Goal: Task Accomplishment & Management: Manage account settings

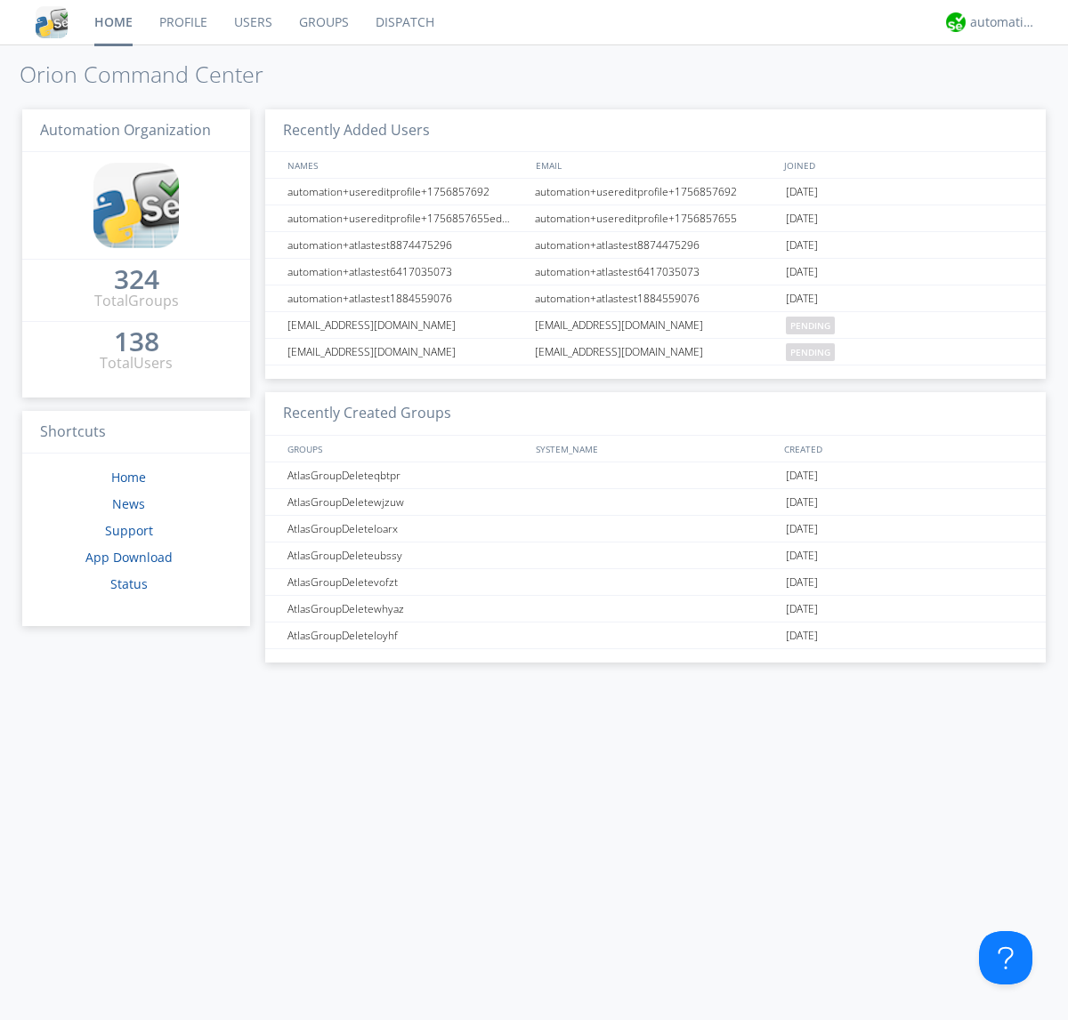
click at [322, 22] on link "Groups" at bounding box center [324, 22] width 77 height 44
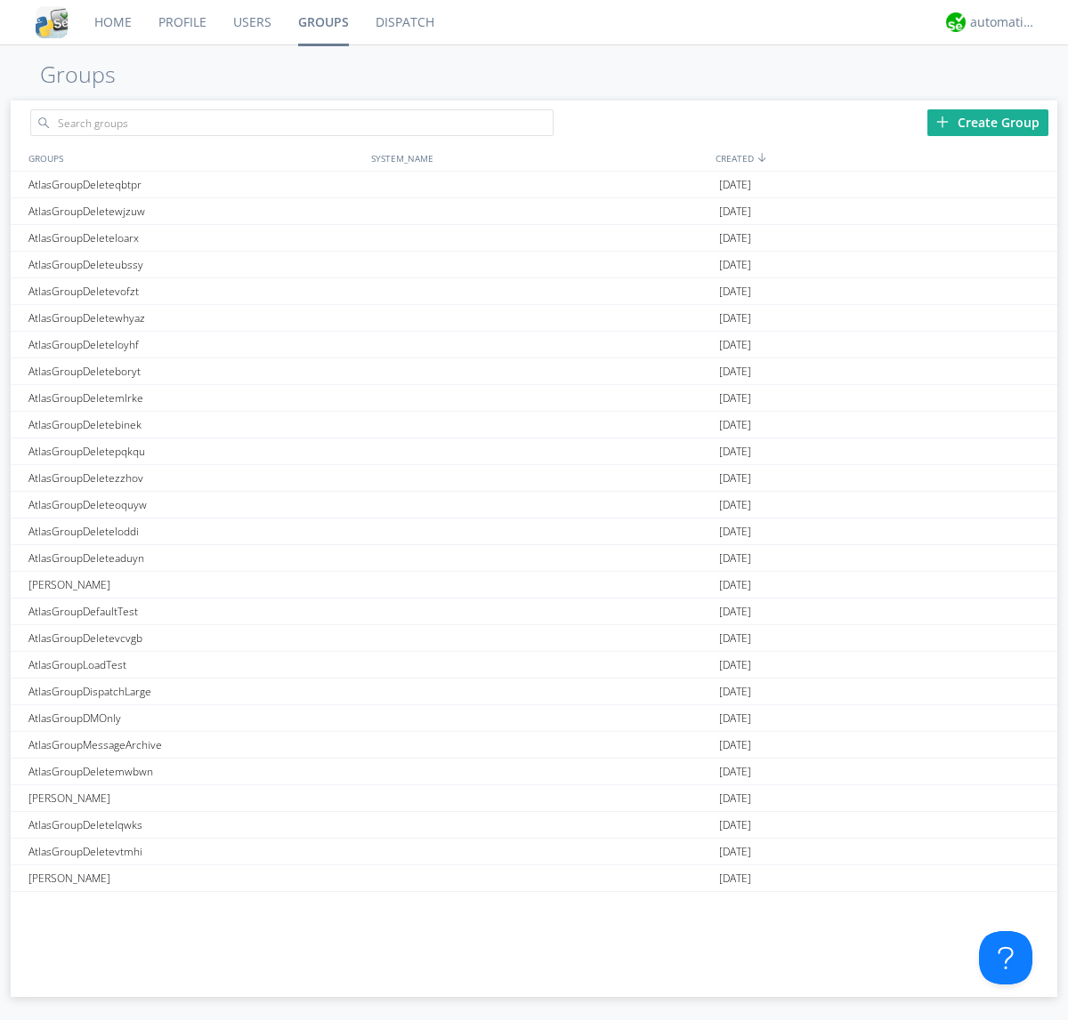
click at [987, 122] on div "Create Group" at bounding box center [987, 122] width 121 height 27
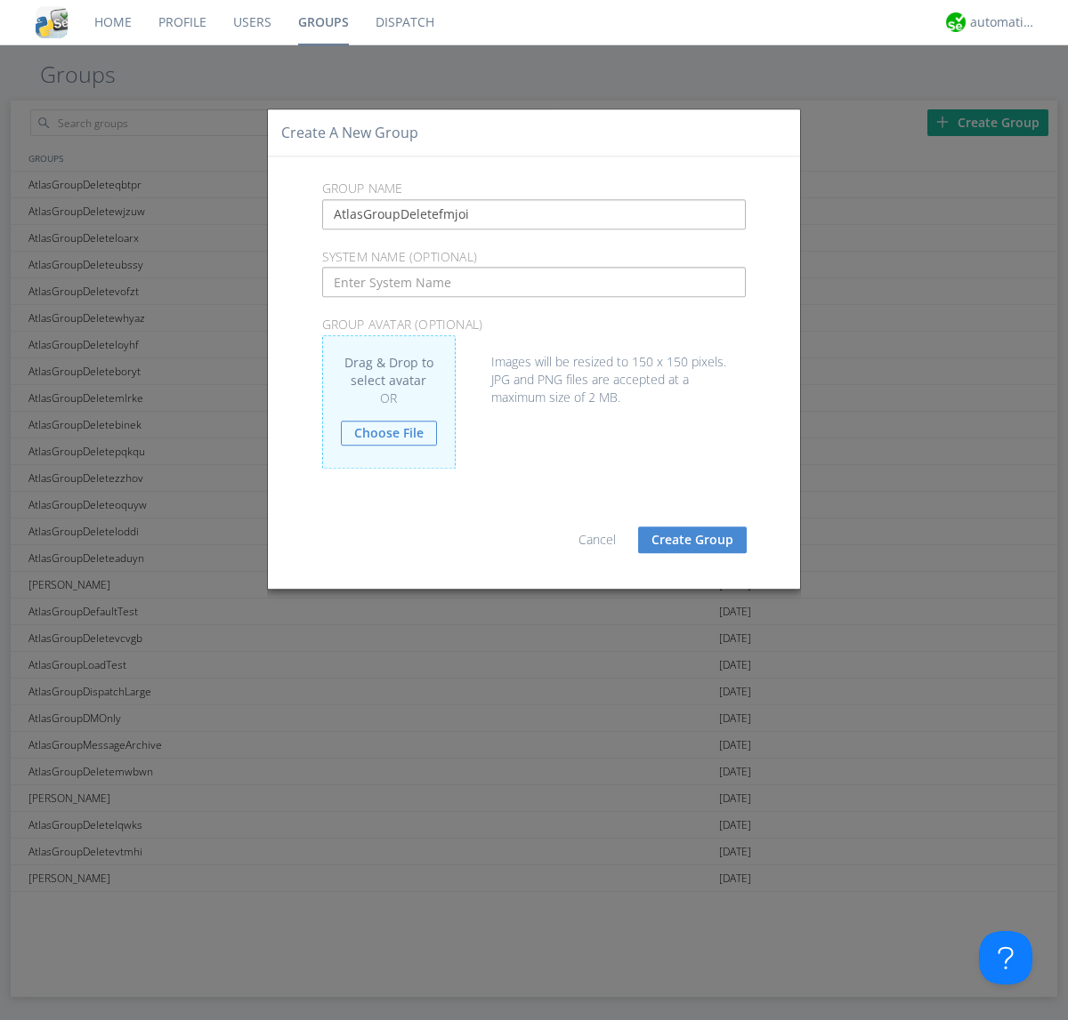
type input "AtlasGroupDeletefmjoi"
click at [692, 539] on button "Create Group" at bounding box center [692, 540] width 109 height 27
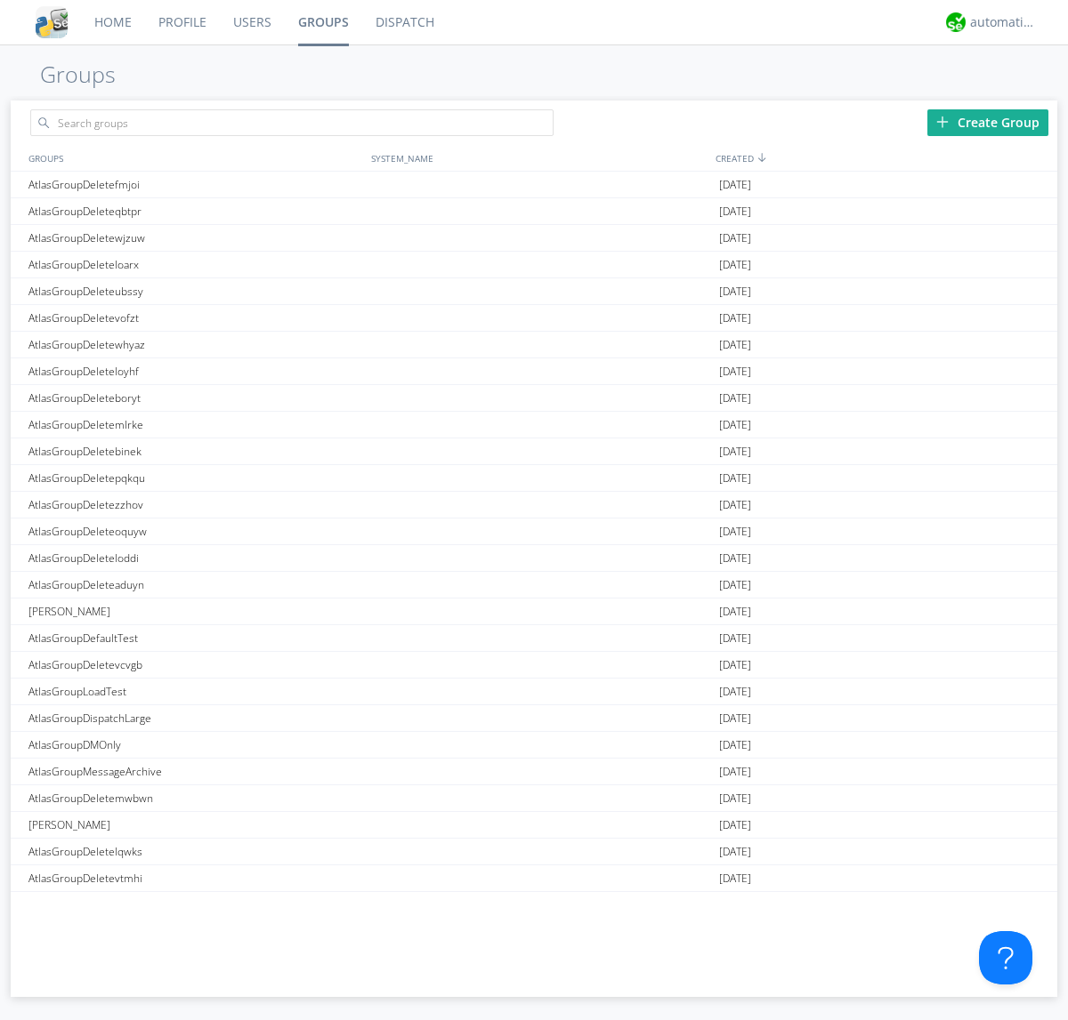
click at [322, 22] on link "Groups" at bounding box center [323, 22] width 77 height 44
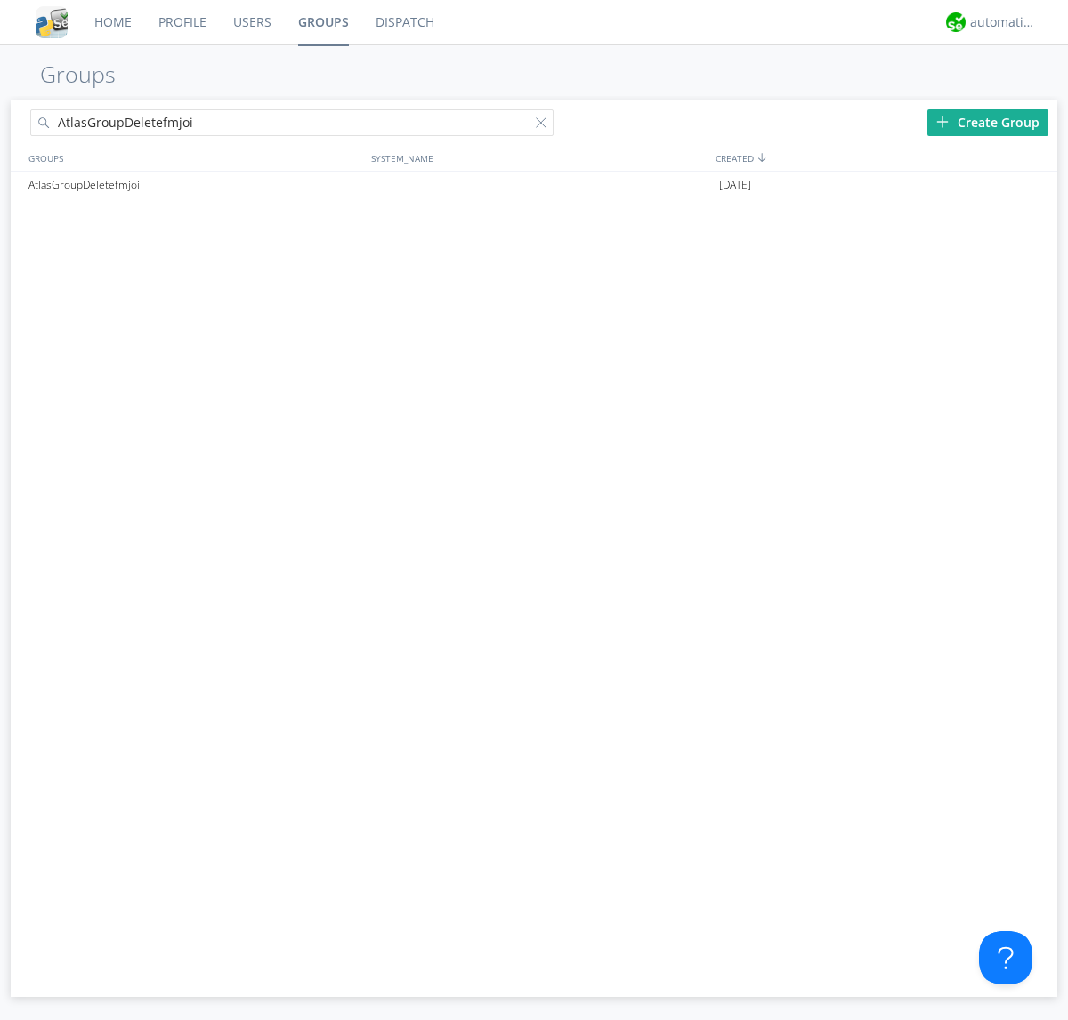
type input "AtlasGroupDeletefmjoi"
click at [544, 125] on div at bounding box center [545, 126] width 18 height 18
type input "AtlasGroupDeletefmjoi"
click at [1034, 185] on div at bounding box center [1035, 185] width 18 height 14
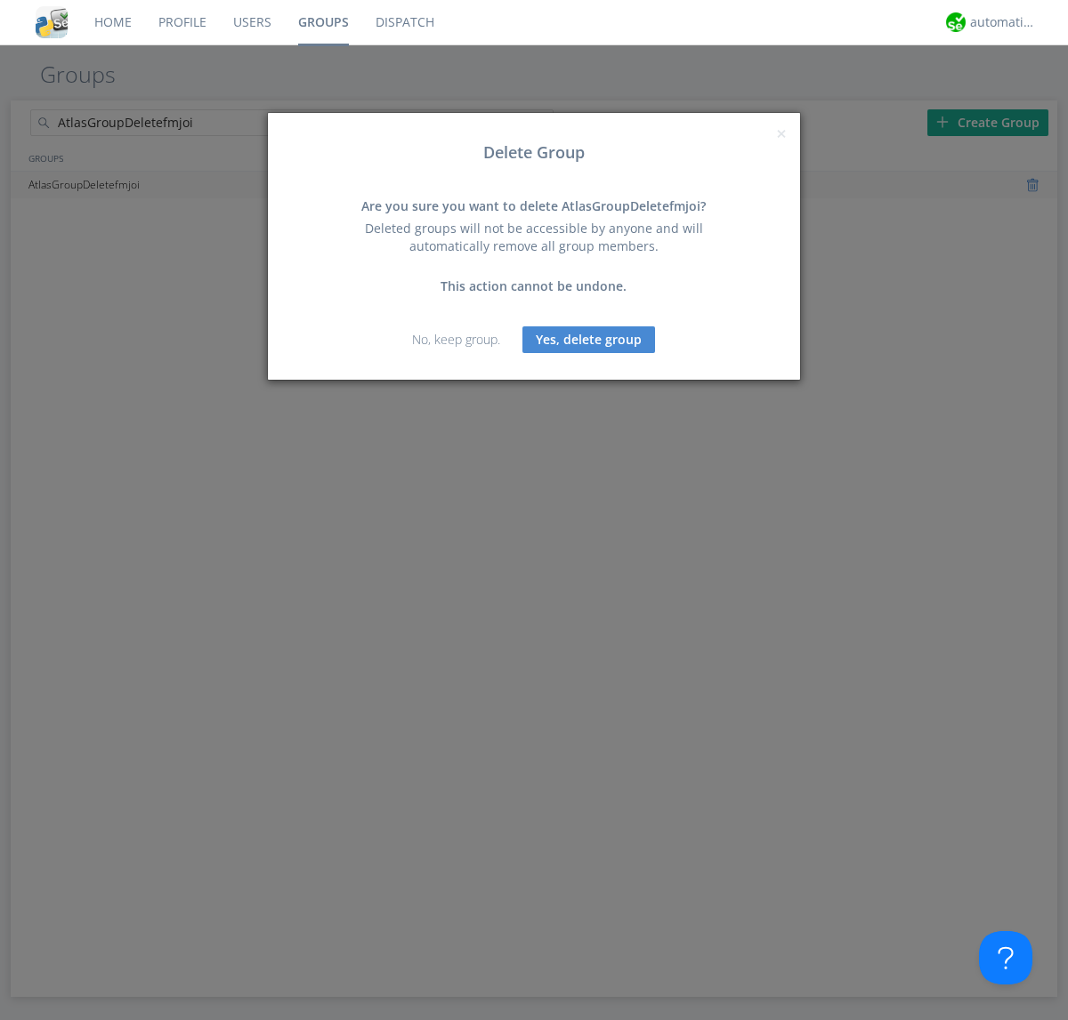
click at [589, 339] on button "Yes, delete group" at bounding box center [588, 339] width 133 height 27
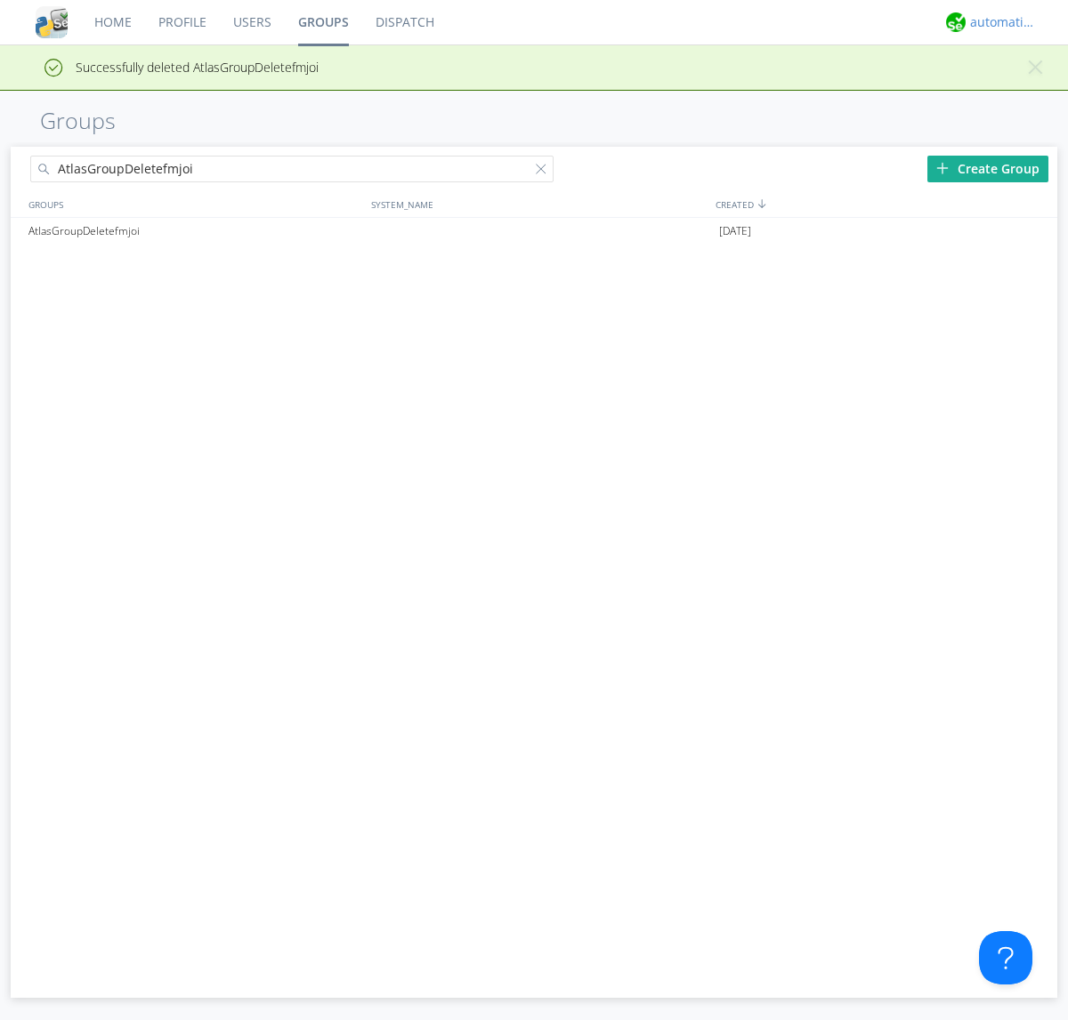
click at [998, 22] on div "automation+atlas" at bounding box center [1003, 22] width 67 height 18
click at [1011, 93] on div "Log Out" at bounding box center [1012, 94] width 92 height 32
